Goal: Transaction & Acquisition: Purchase product/service

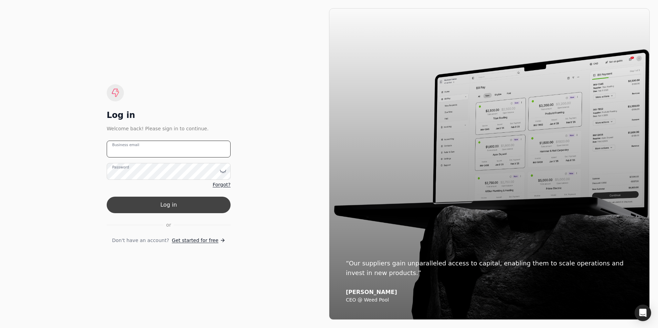
type email "[PERSON_NAME][EMAIL_ADDRESS][DOMAIN_NAME]"
click at [171, 203] on button "Log in" at bounding box center [169, 205] width 124 height 17
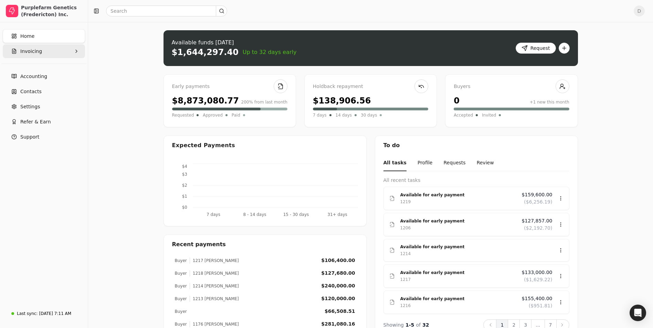
click at [60, 49] on button "Invoicing" at bounding box center [44, 51] width 82 height 14
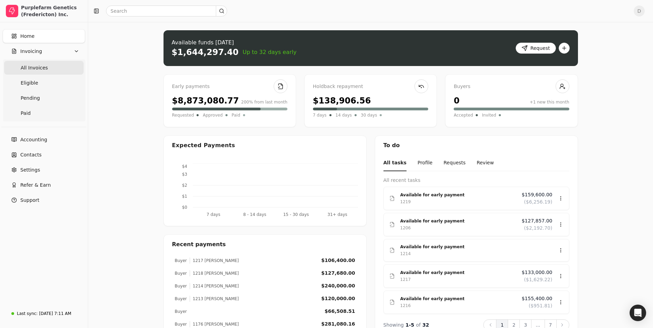
click at [39, 70] on span "All Invoices" at bounding box center [34, 67] width 27 height 7
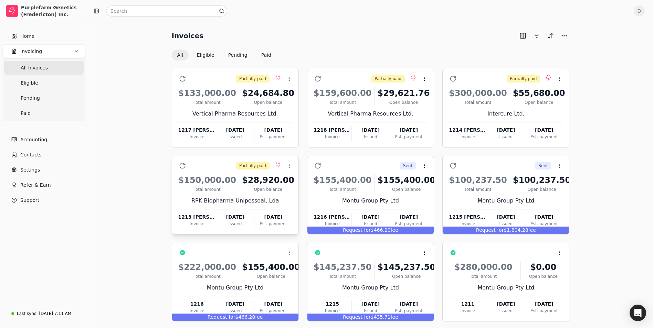
click at [292, 191] on div "Open balance" at bounding box center [268, 190] width 52 height 6
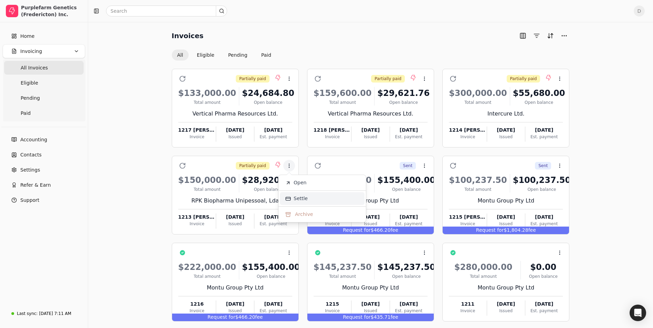
click at [293, 197] on li "Settle" at bounding box center [322, 198] width 85 height 13
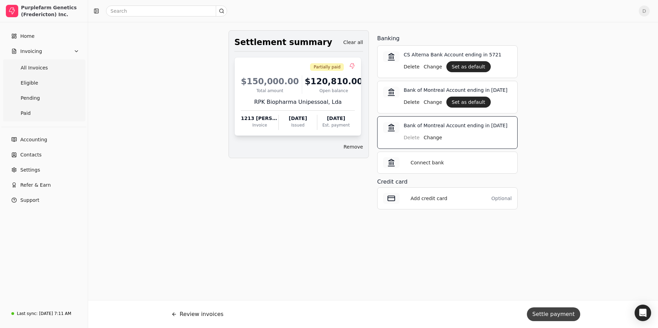
click at [557, 315] on button "Settle payment" at bounding box center [553, 315] width 53 height 14
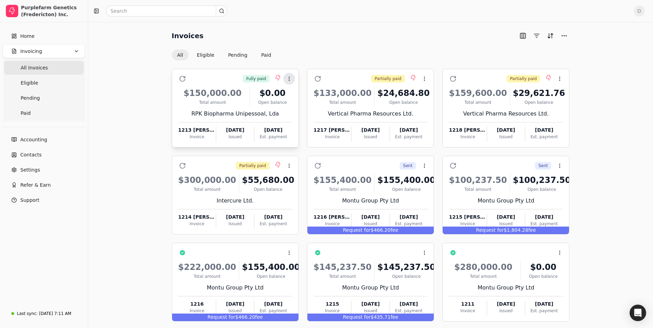
click at [289, 80] on icon at bounding box center [289, 79] width 6 height 6
click at [293, 93] on li "Open" at bounding box center [322, 95] width 85 height 13
